Goal: Task Accomplishment & Management: Manage account settings

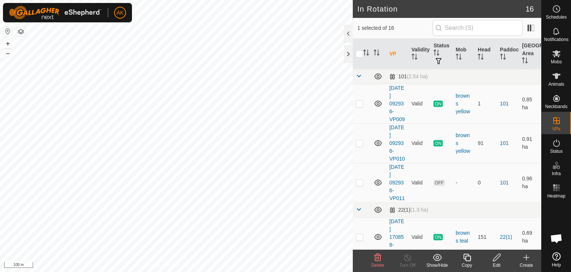
click at [378, 259] on icon at bounding box center [378, 256] width 7 height 7
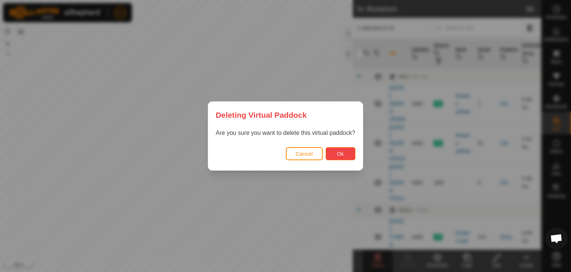
click at [344, 158] on button "Ok" at bounding box center [341, 153] width 30 height 13
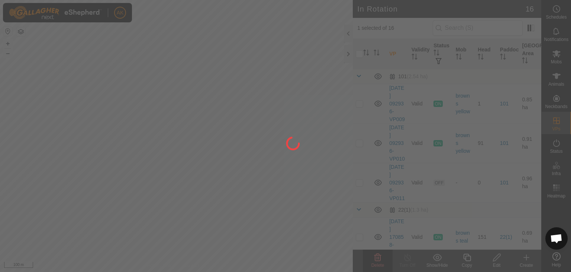
checkbox input "false"
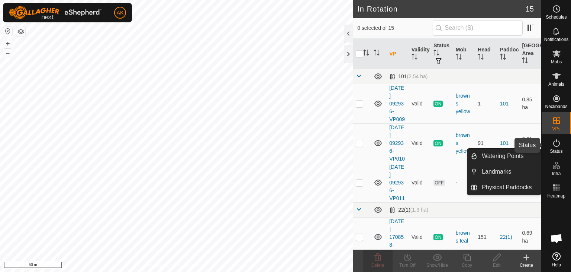
click at [557, 145] on icon at bounding box center [556, 142] width 9 height 9
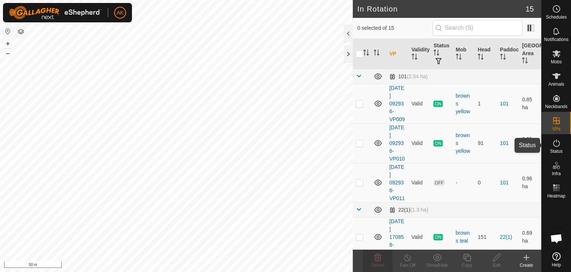
click at [557, 145] on icon at bounding box center [556, 142] width 9 height 9
